Goal: Information Seeking & Learning: Learn about a topic

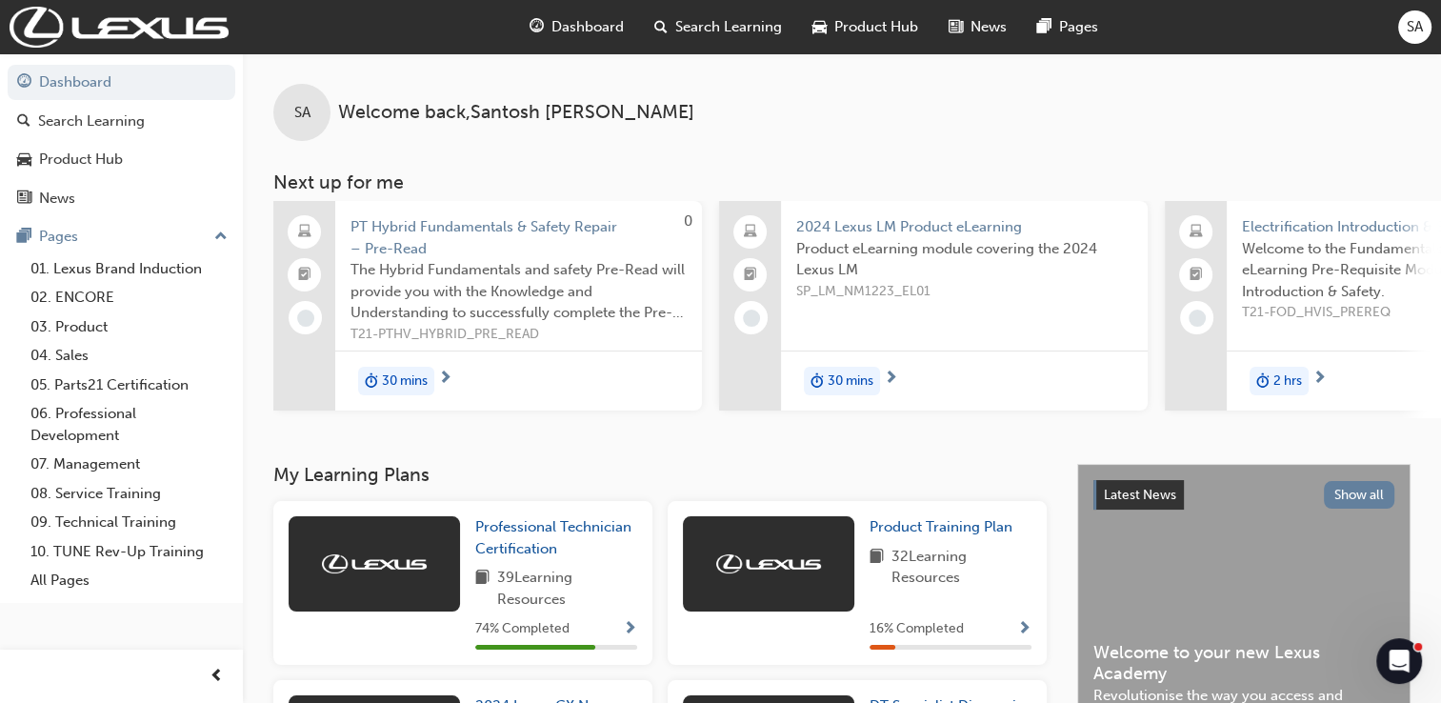
click at [749, 19] on span "Search Learning" at bounding box center [728, 27] width 107 height 22
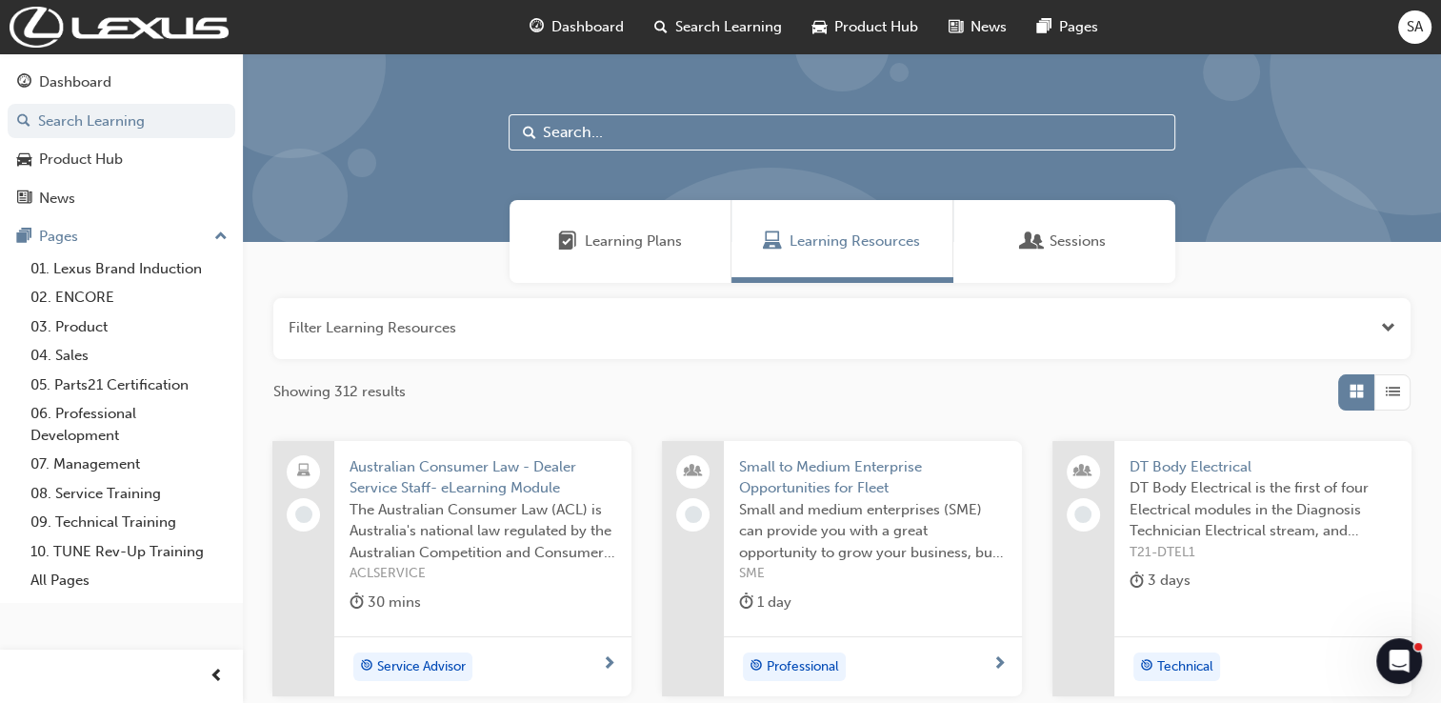
click at [644, 119] on input "text" at bounding box center [842, 132] width 667 height 36
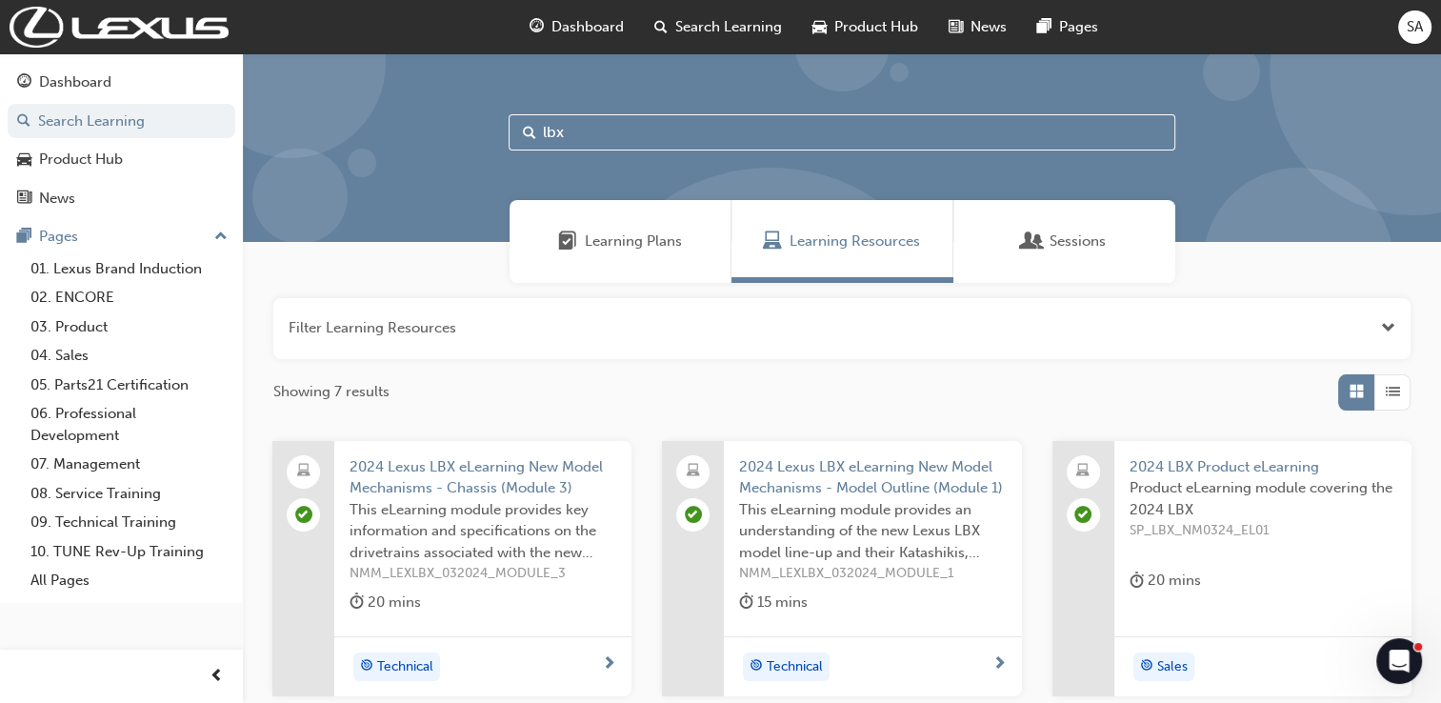
drag, startPoint x: 564, startPoint y: 131, endPoint x: 481, endPoint y: 147, distance: 84.2
click at [481, 147] on div "lbx" at bounding box center [842, 147] width 1198 height 189
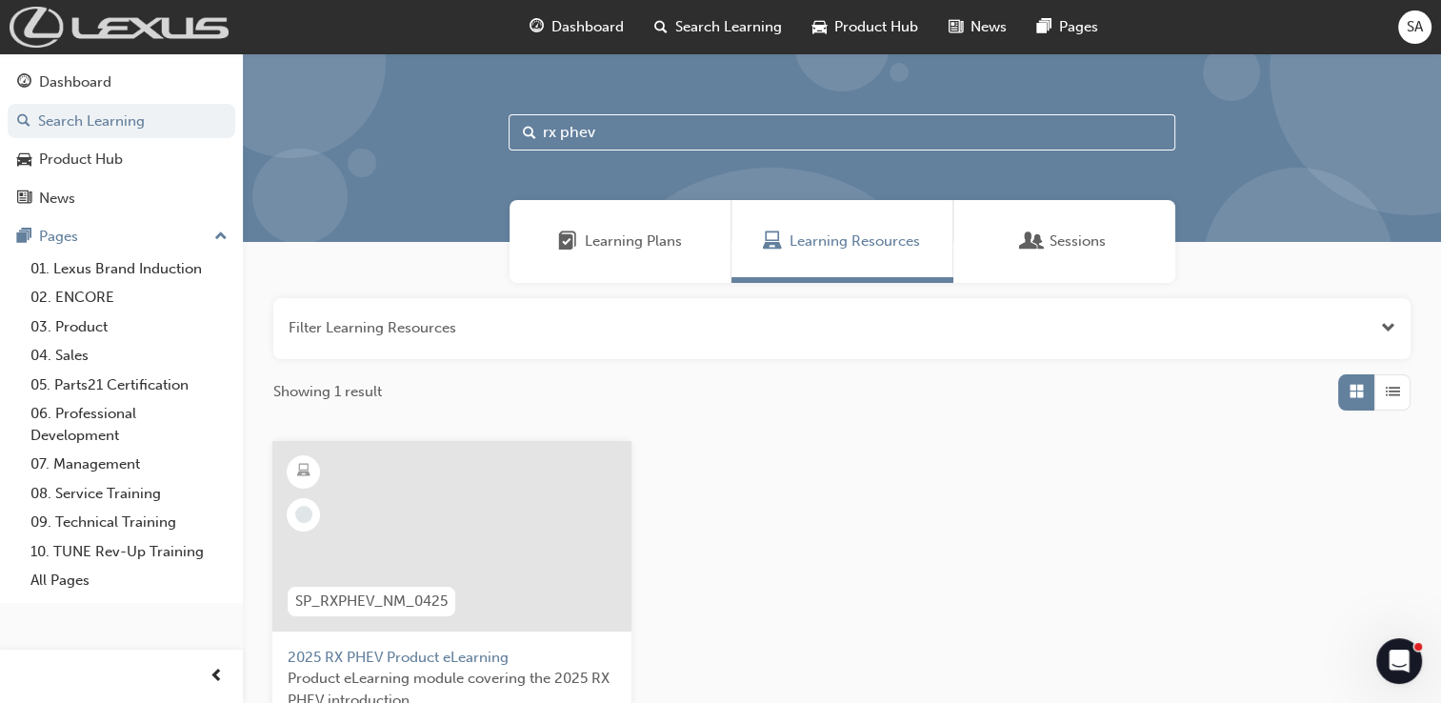
type input "rx phev"
